Goal: Information Seeking & Learning: Learn about a topic

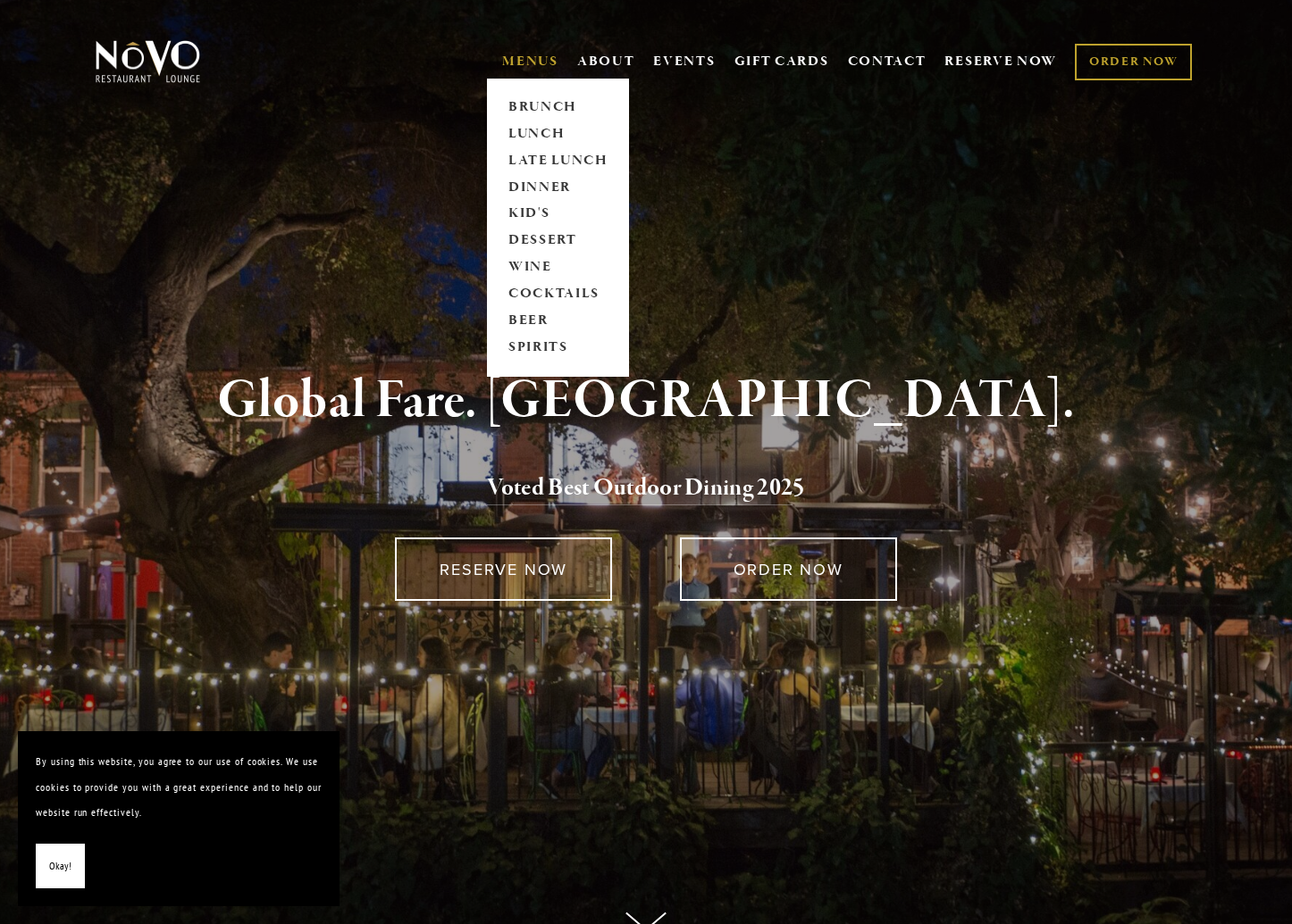
click at [519, 55] on link "MENUS" at bounding box center [530, 62] width 56 height 18
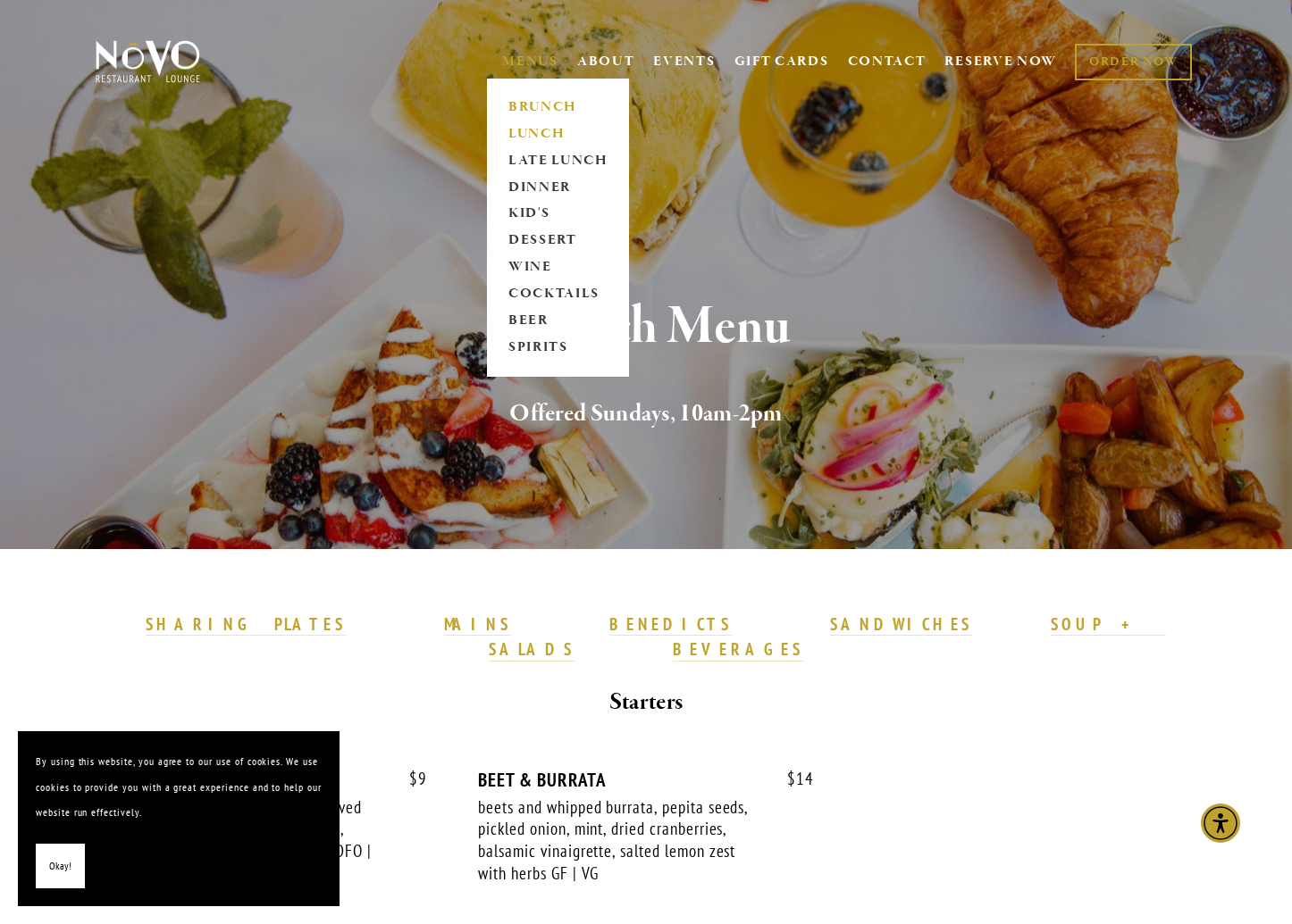
click at [542, 139] on link "LUNCH" at bounding box center [558, 134] width 112 height 27
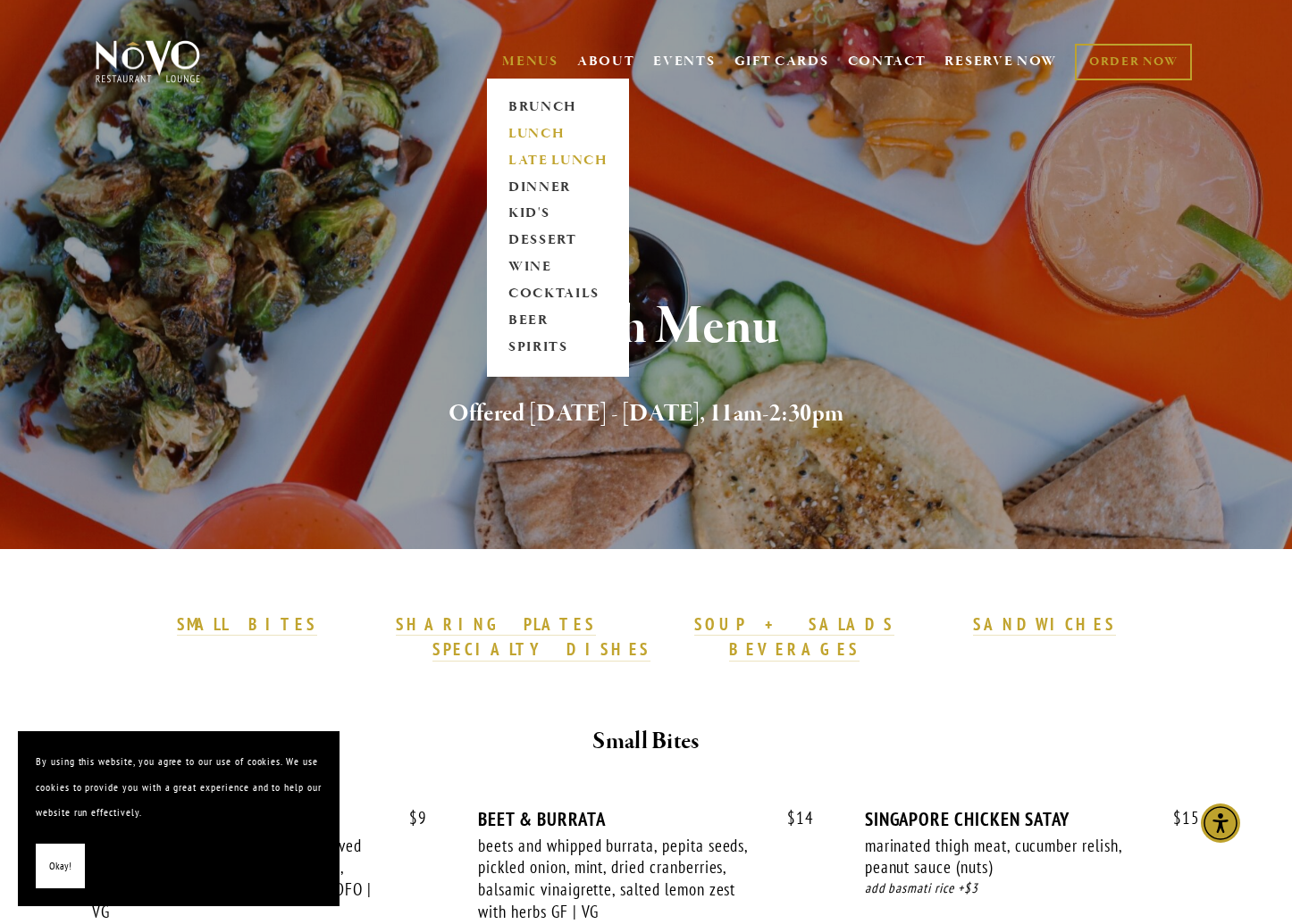
click at [526, 160] on link "LATE LUNCH" at bounding box center [558, 161] width 112 height 27
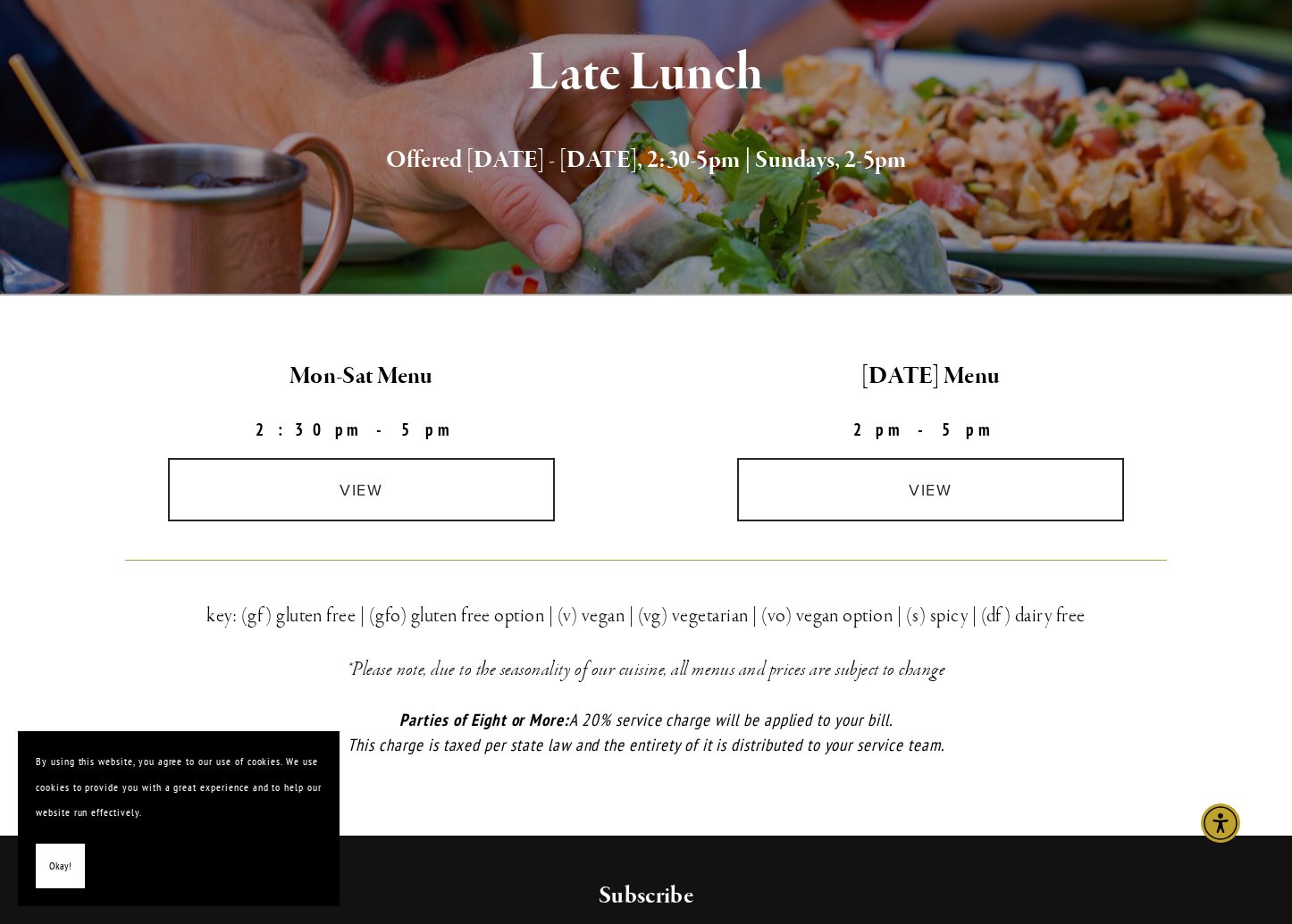
scroll to position [258, 0]
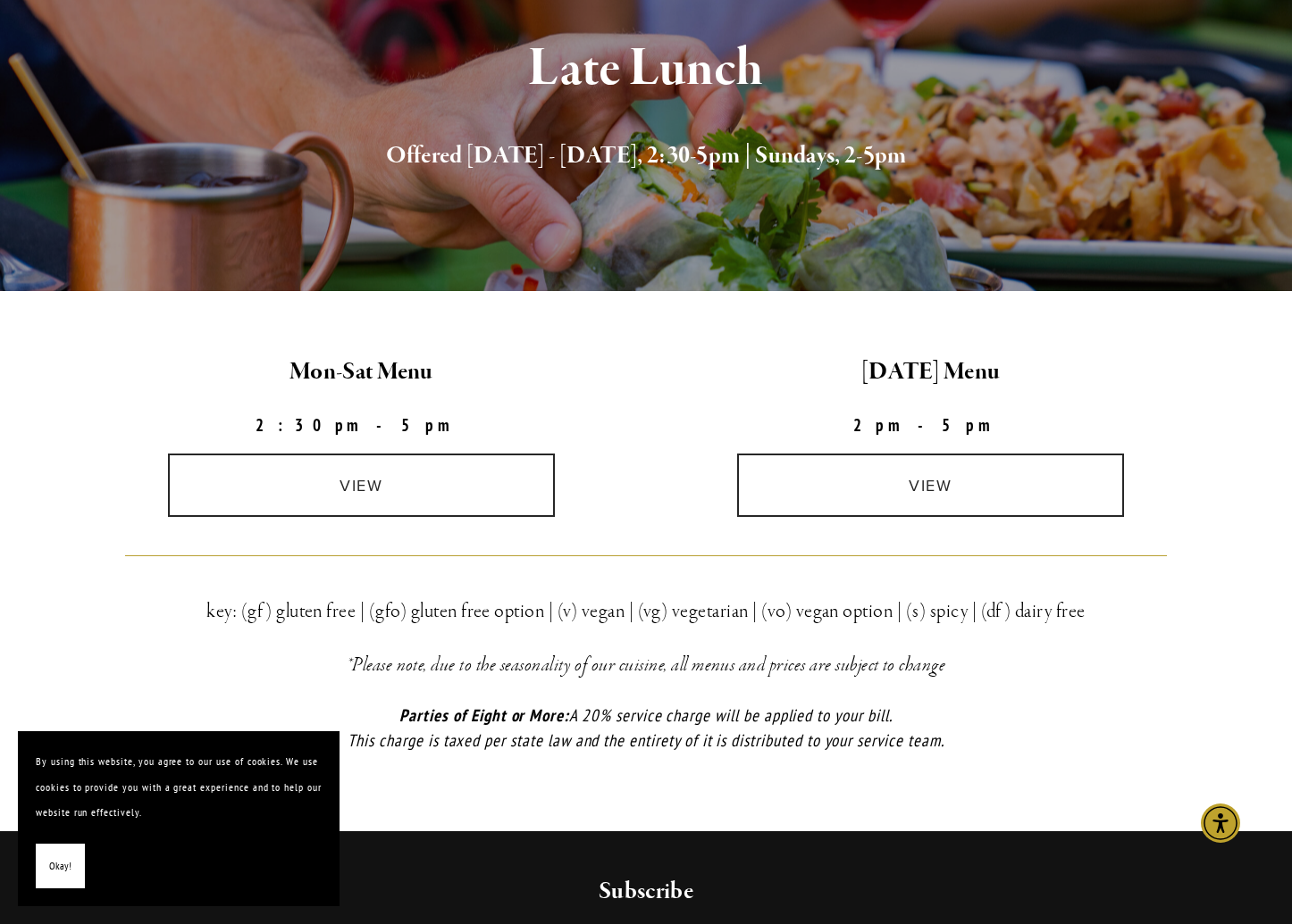
click at [322, 452] on div "view" at bounding box center [362, 485] width 570 height 94
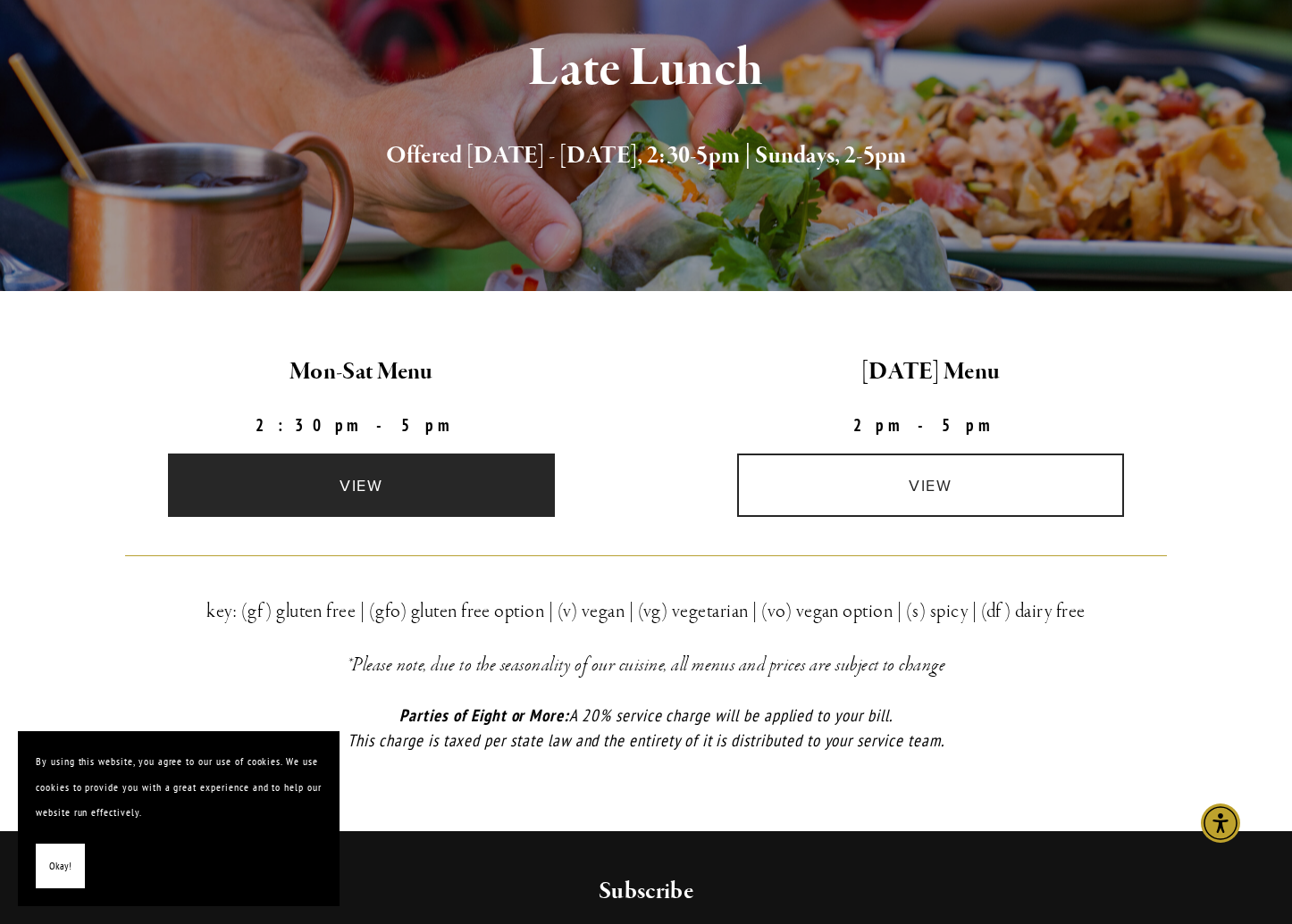
click at [300, 465] on link "view" at bounding box center [362, 484] width 388 height 63
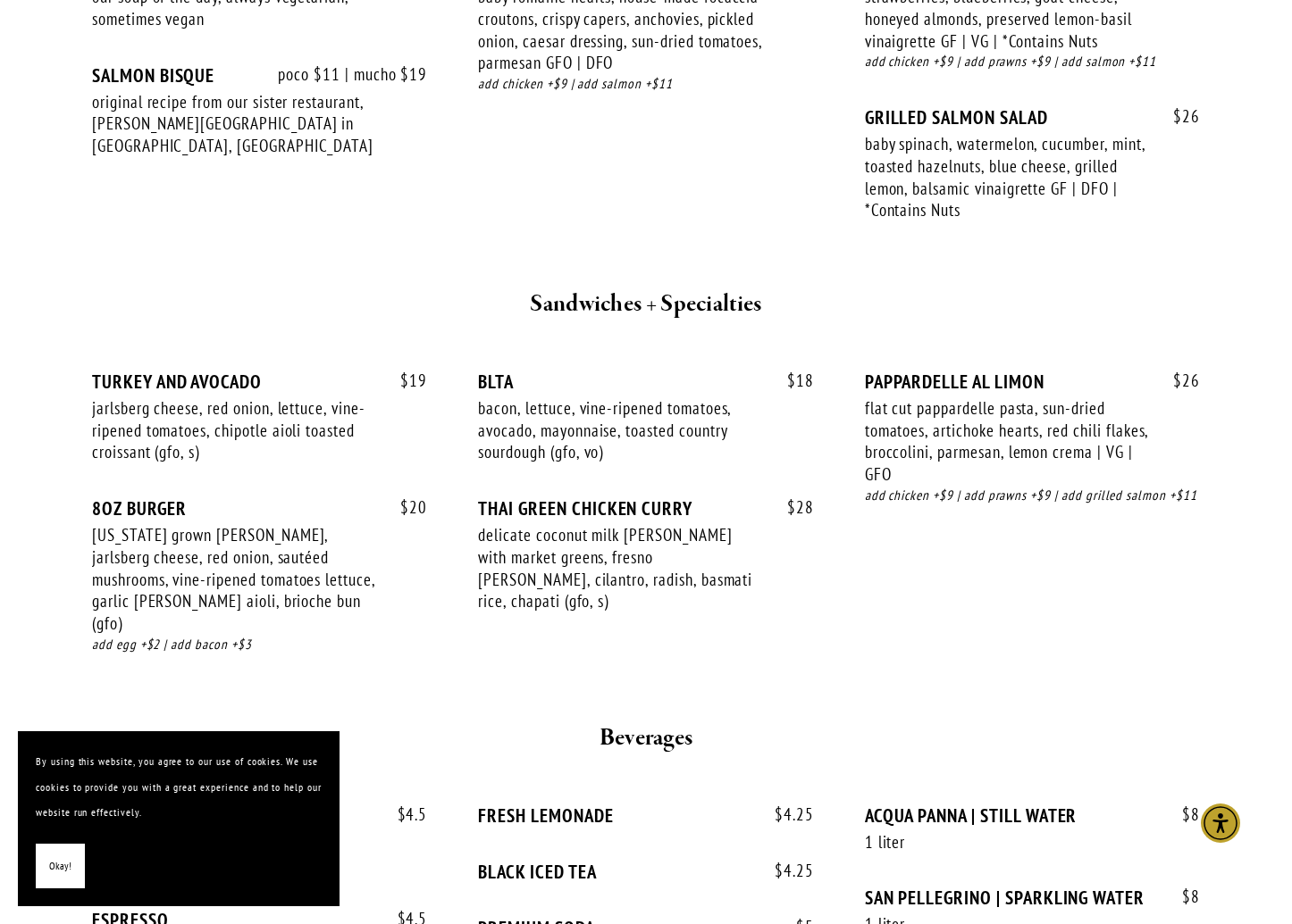
scroll to position [1795, 0]
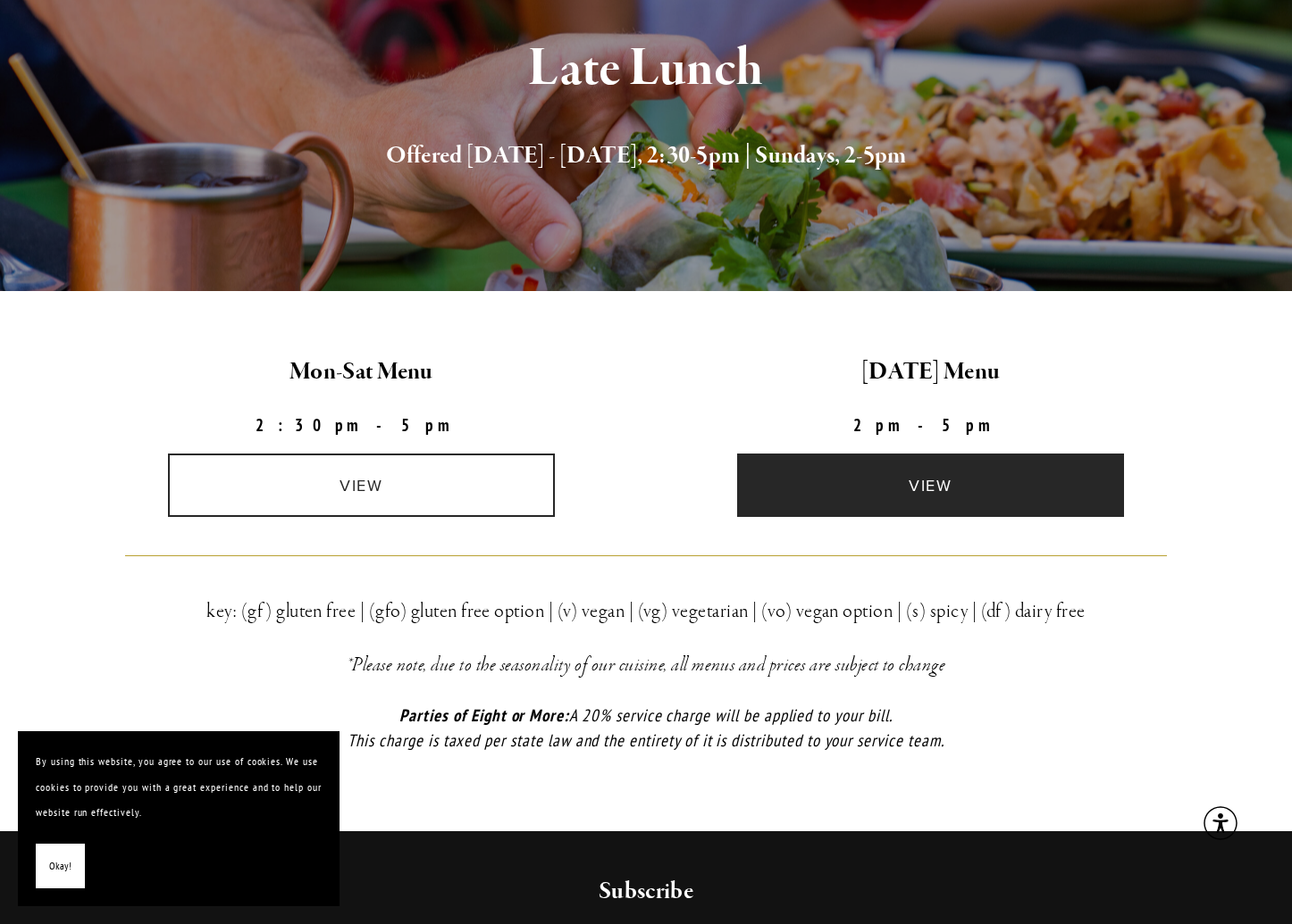
click at [860, 467] on link "view" at bounding box center [931, 484] width 388 height 63
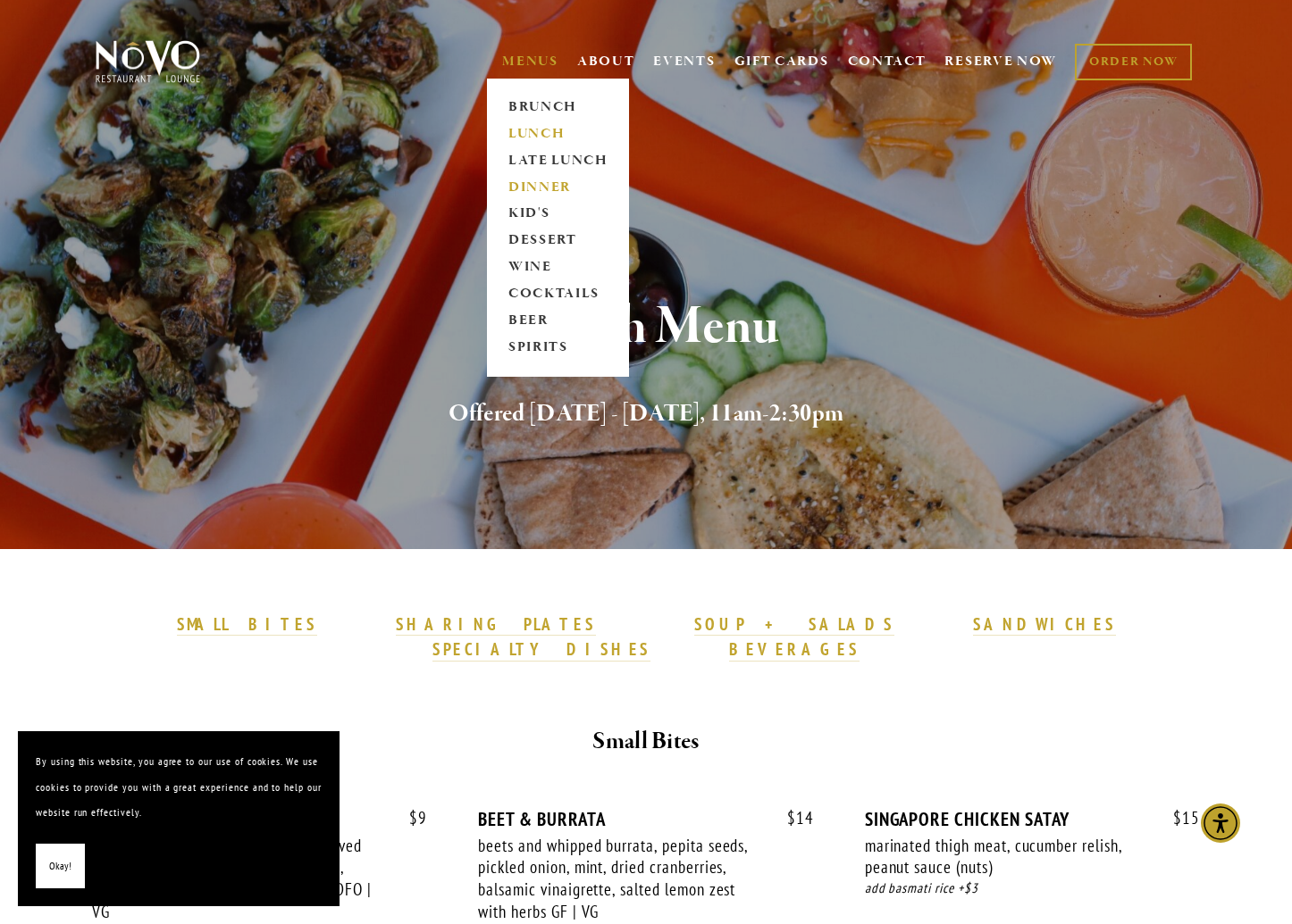
click at [524, 177] on link "DINNER" at bounding box center [558, 187] width 112 height 27
